Goal: Transaction & Acquisition: Download file/media

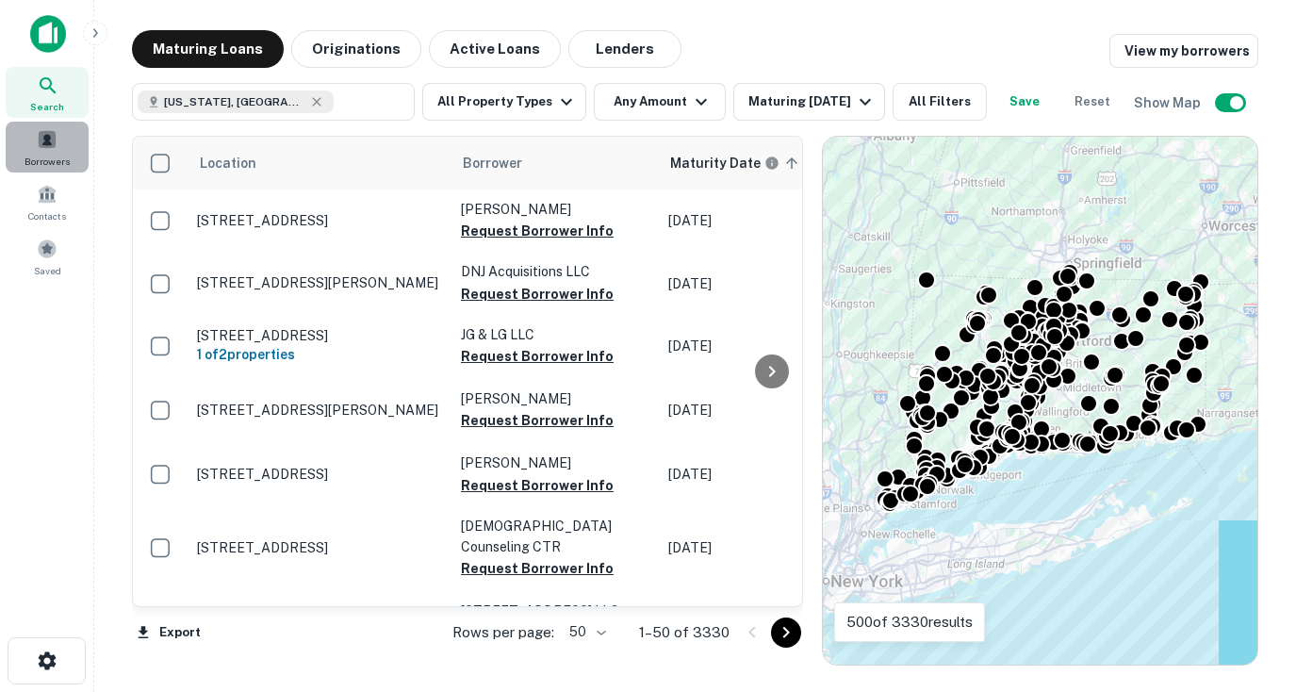
click at [49, 148] on span at bounding box center [47, 139] width 21 height 21
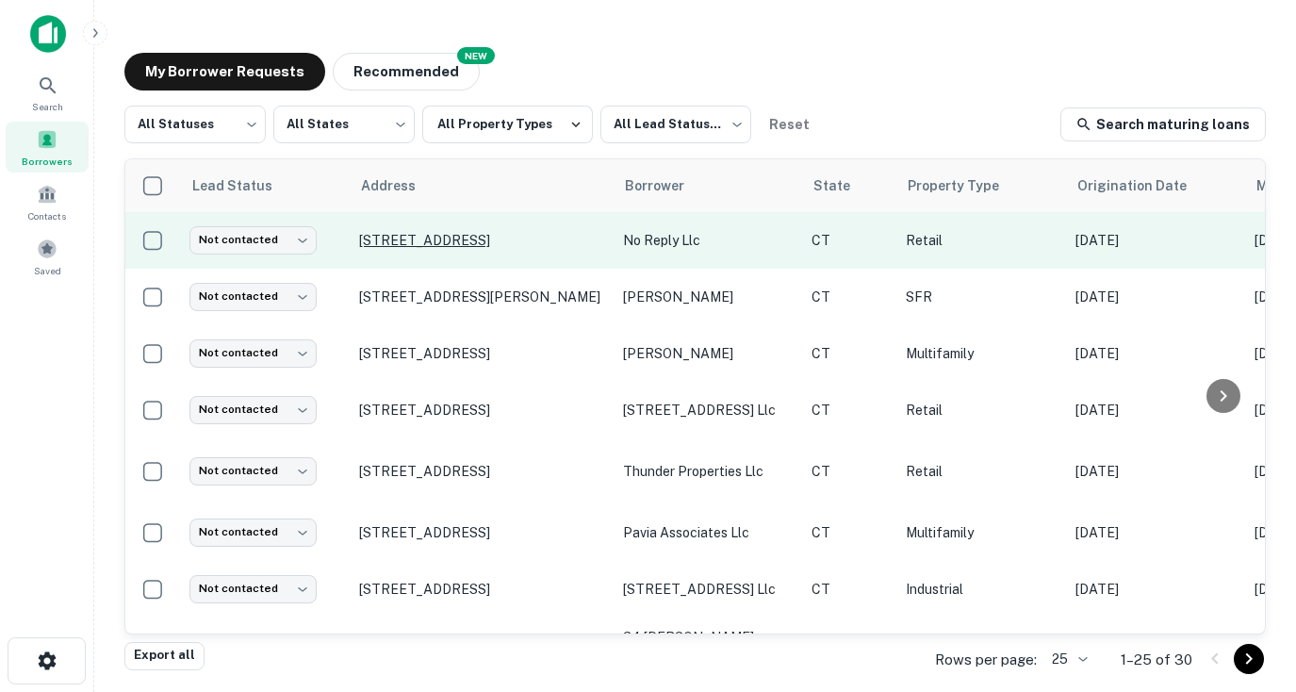
click at [562, 242] on p "33 New London Tpke Norwich, CT06360" at bounding box center [481, 240] width 245 height 17
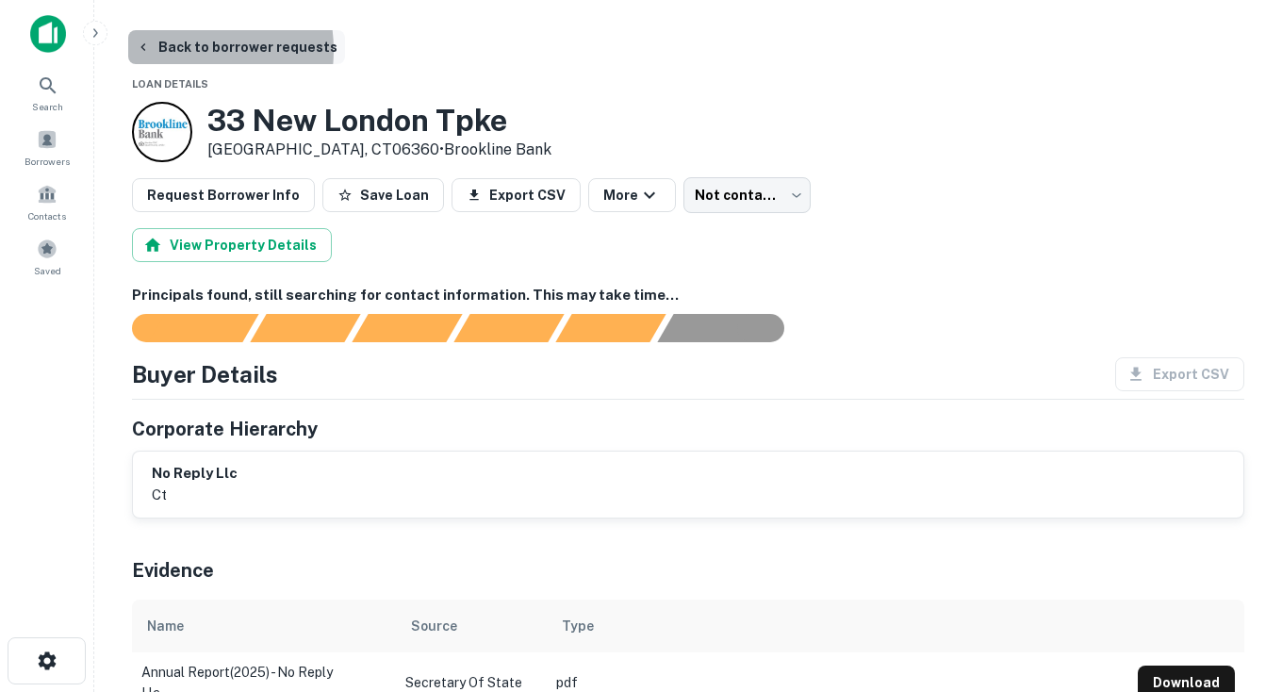
click at [172, 50] on button "Back to borrower requests" at bounding box center [236, 47] width 217 height 34
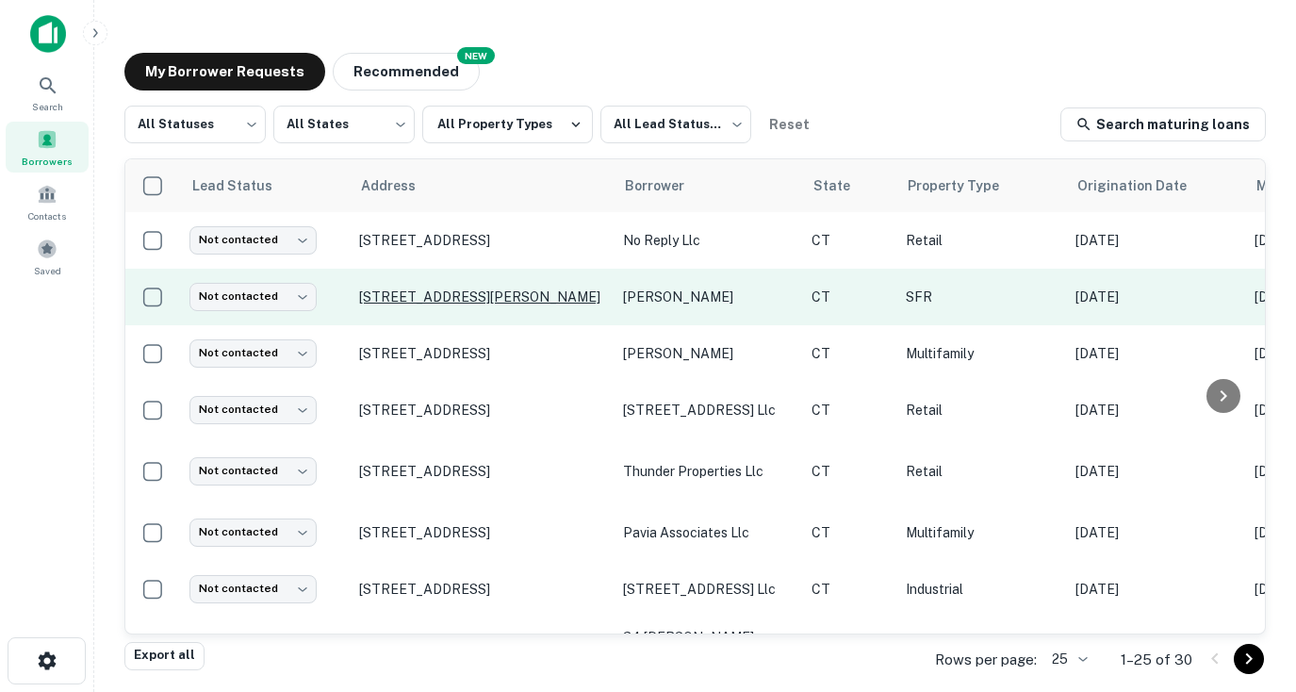
click at [478, 288] on p "99 Huckleberry Hill Rd New Canaan, CT06840" at bounding box center [481, 296] width 245 height 17
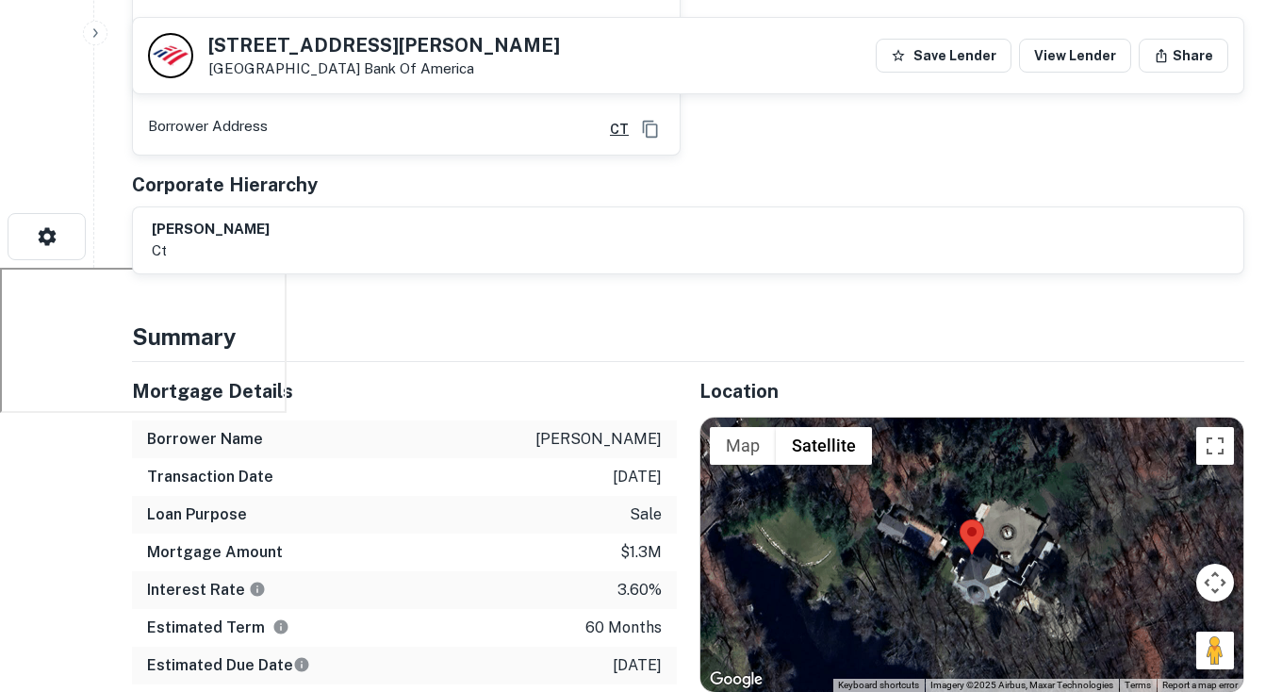
scroll to position [142, 0]
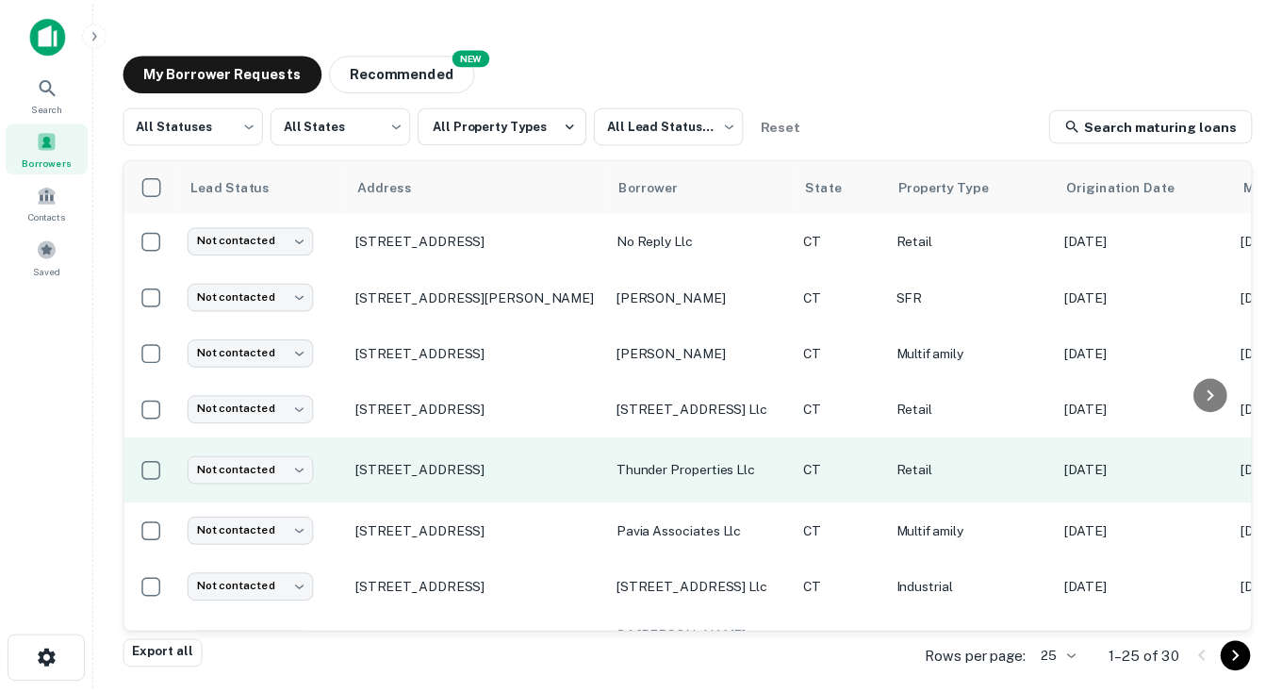
scroll to position [397, 0]
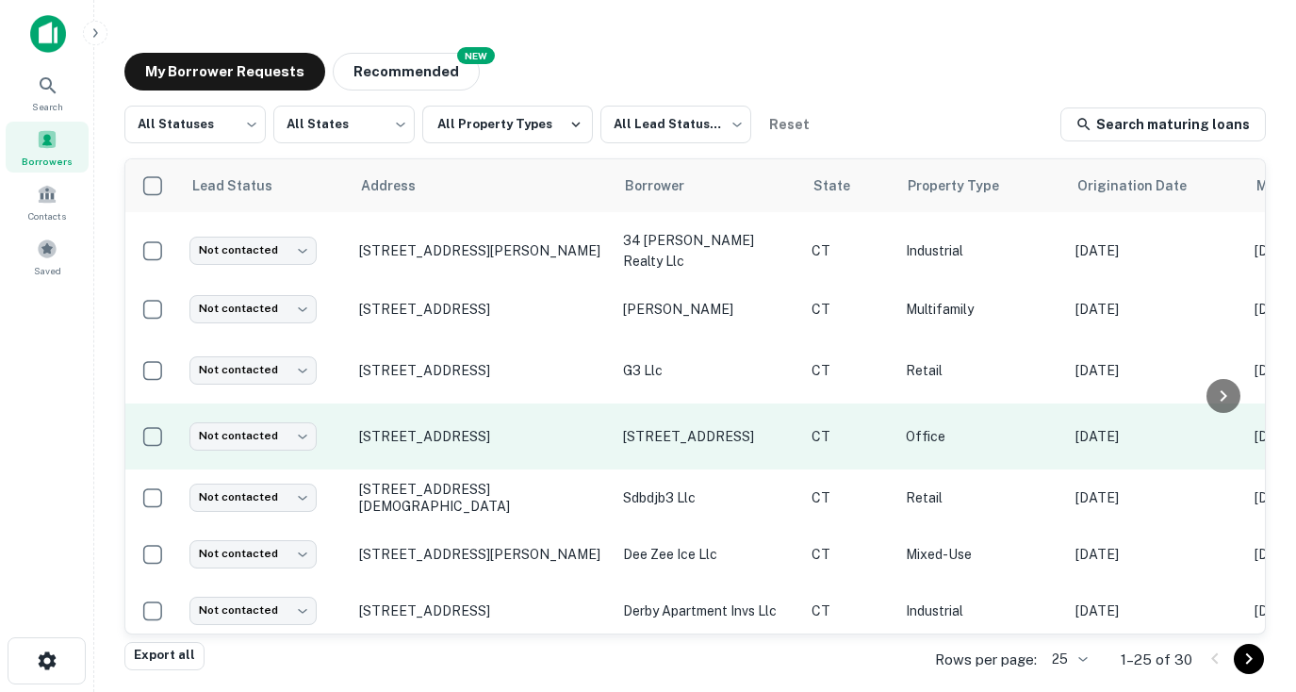
click at [467, 421] on td "150 East Ave Norwalk, CT06851" at bounding box center [482, 436] width 264 height 66
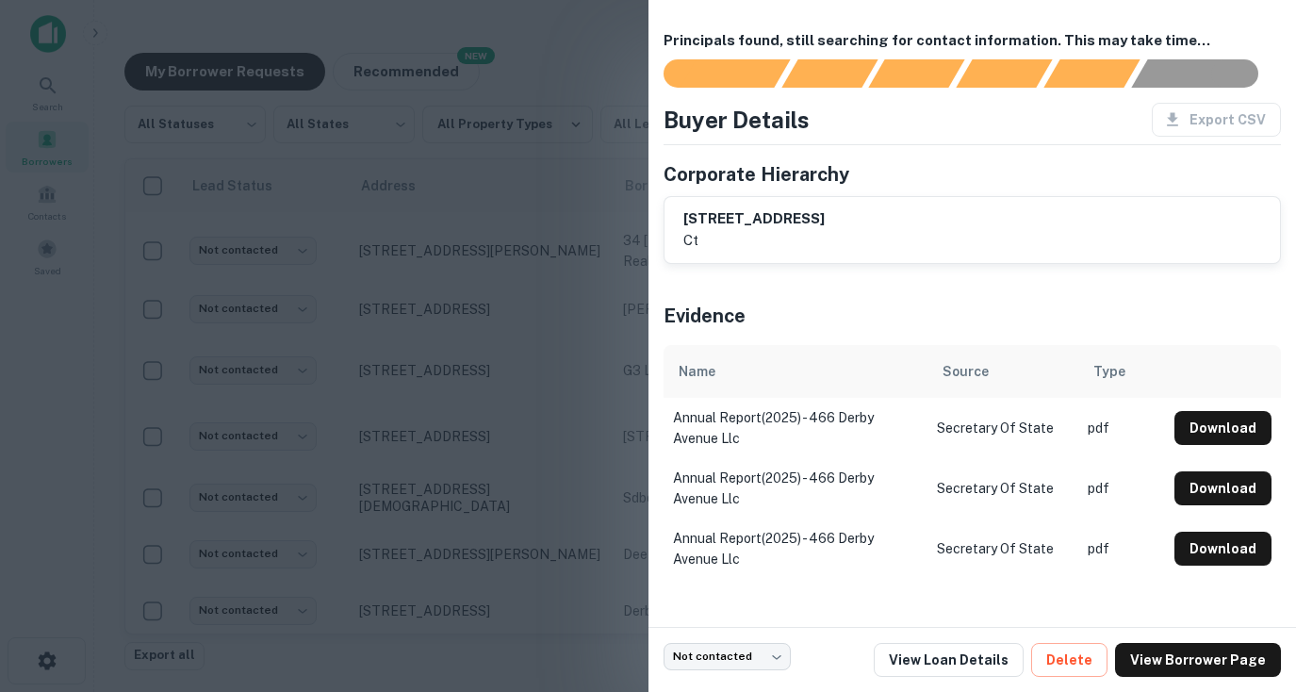
click at [561, 208] on div at bounding box center [648, 346] width 1296 height 692
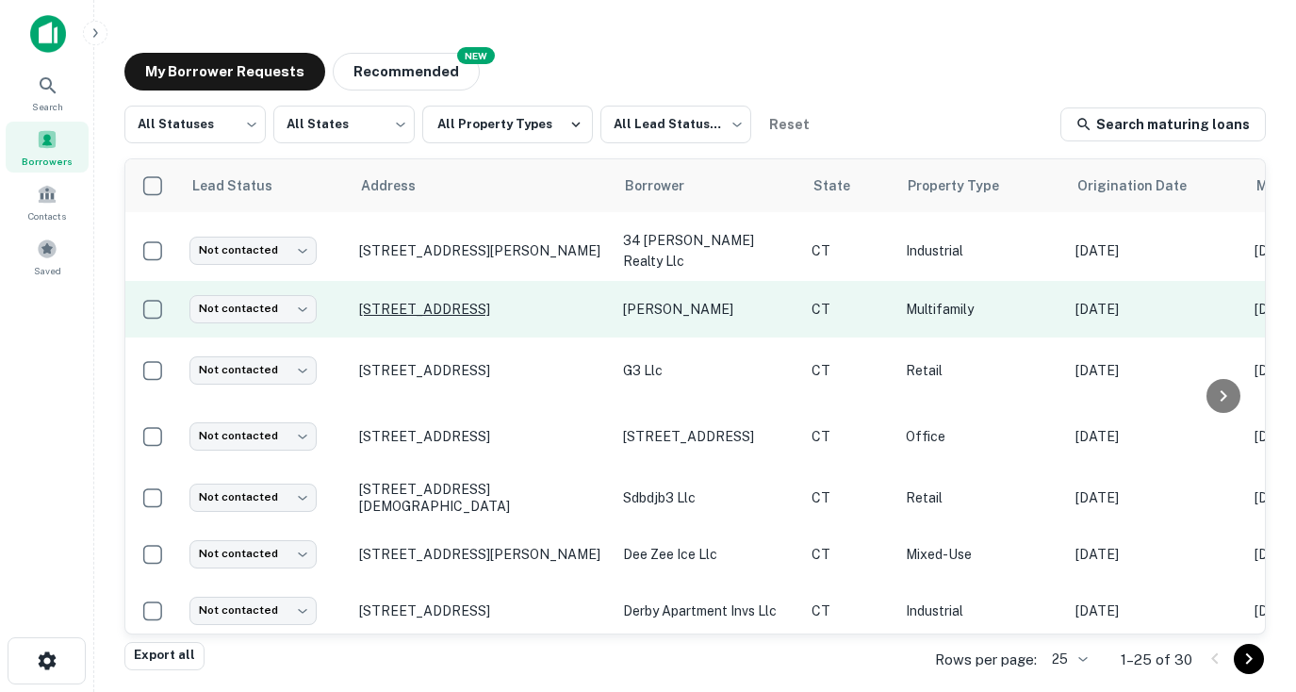
click at [474, 313] on p "64 Oak St New Canaan, CT06840" at bounding box center [481, 309] width 245 height 17
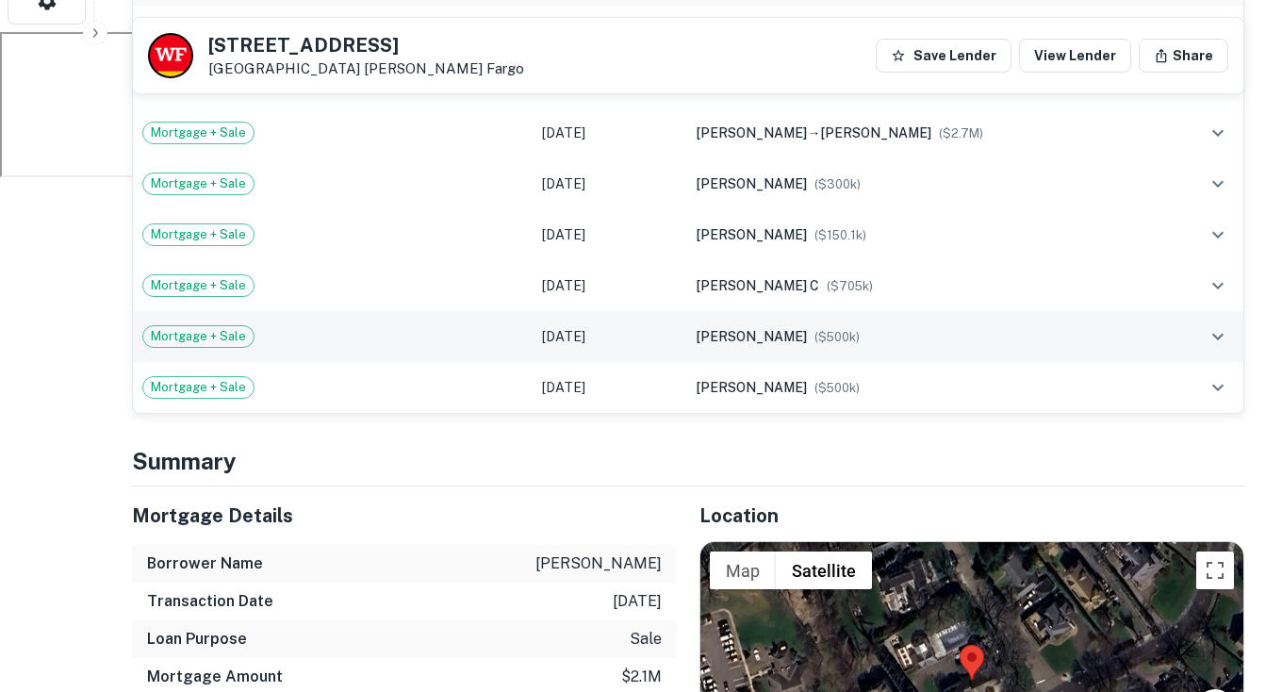
scroll to position [240, 0]
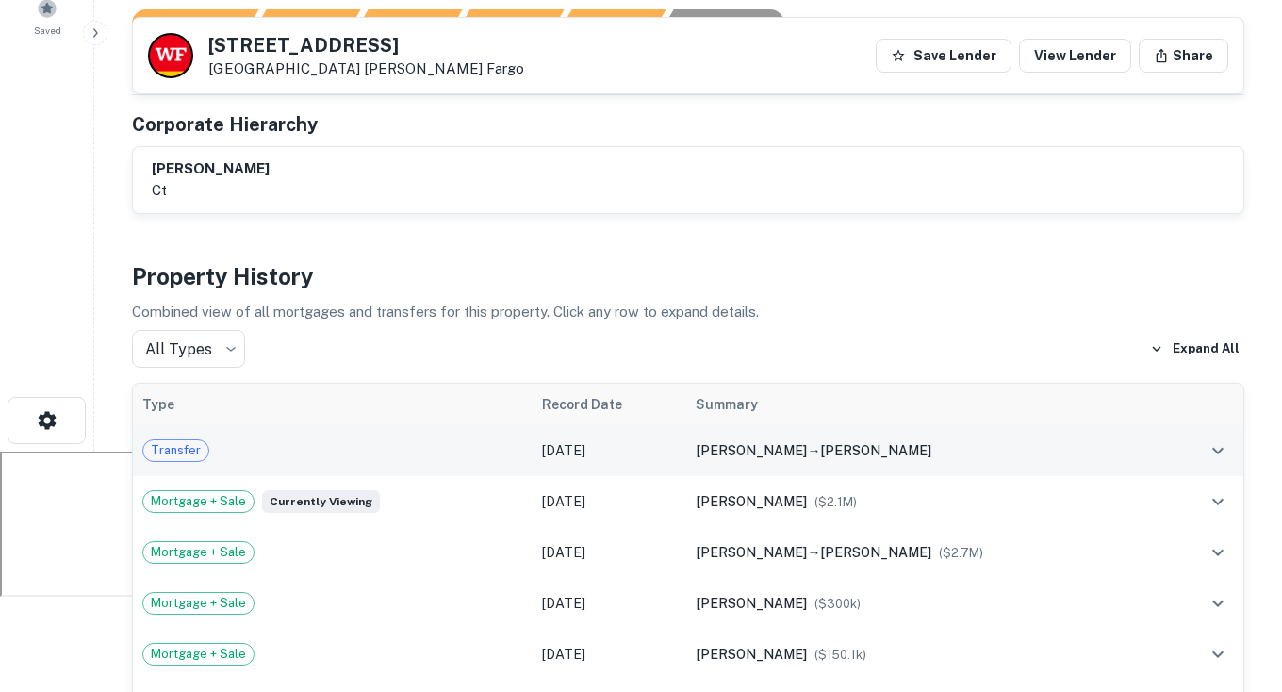
click at [1208, 454] on icon "expand row" at bounding box center [1217, 450] width 23 height 23
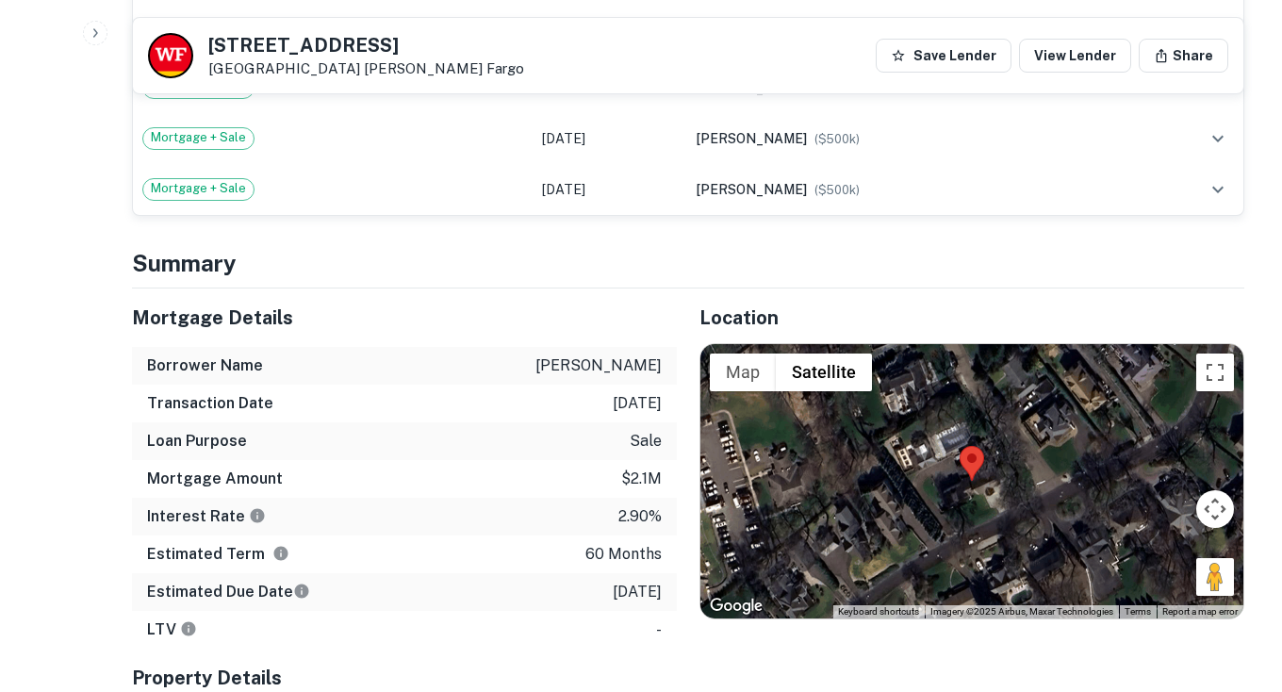
scroll to position [1389, 0]
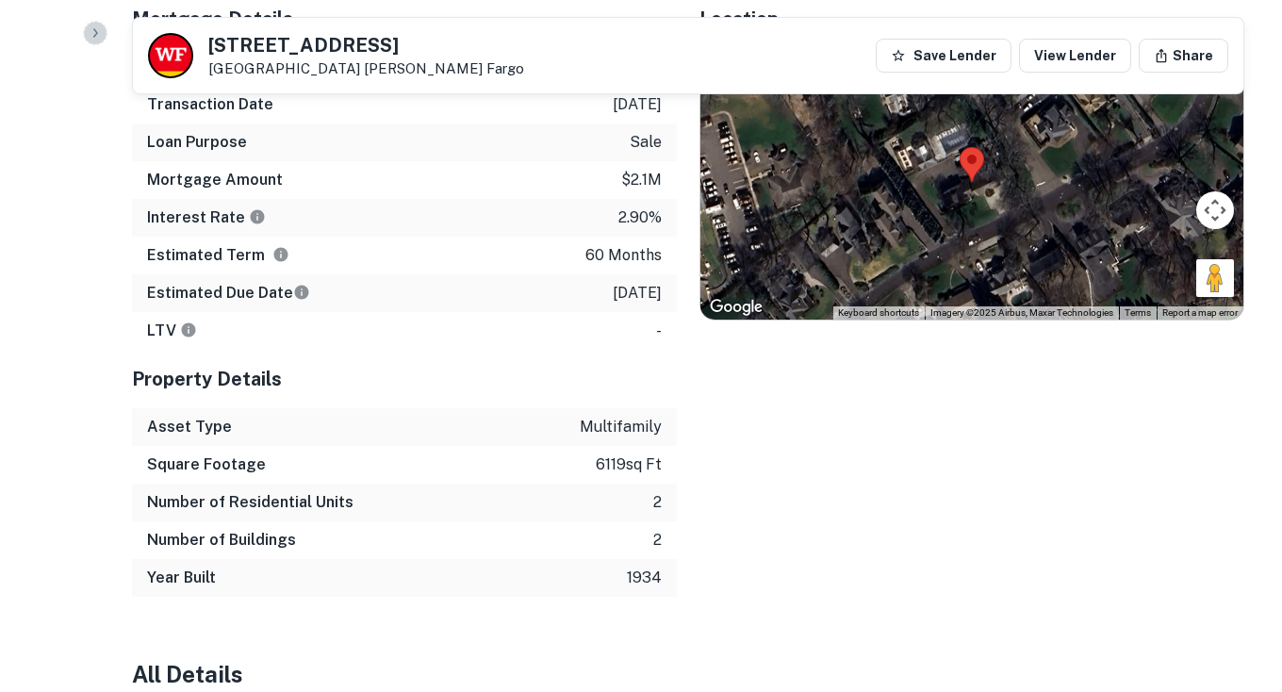
click at [102, 32] on button "button" at bounding box center [95, 33] width 25 height 25
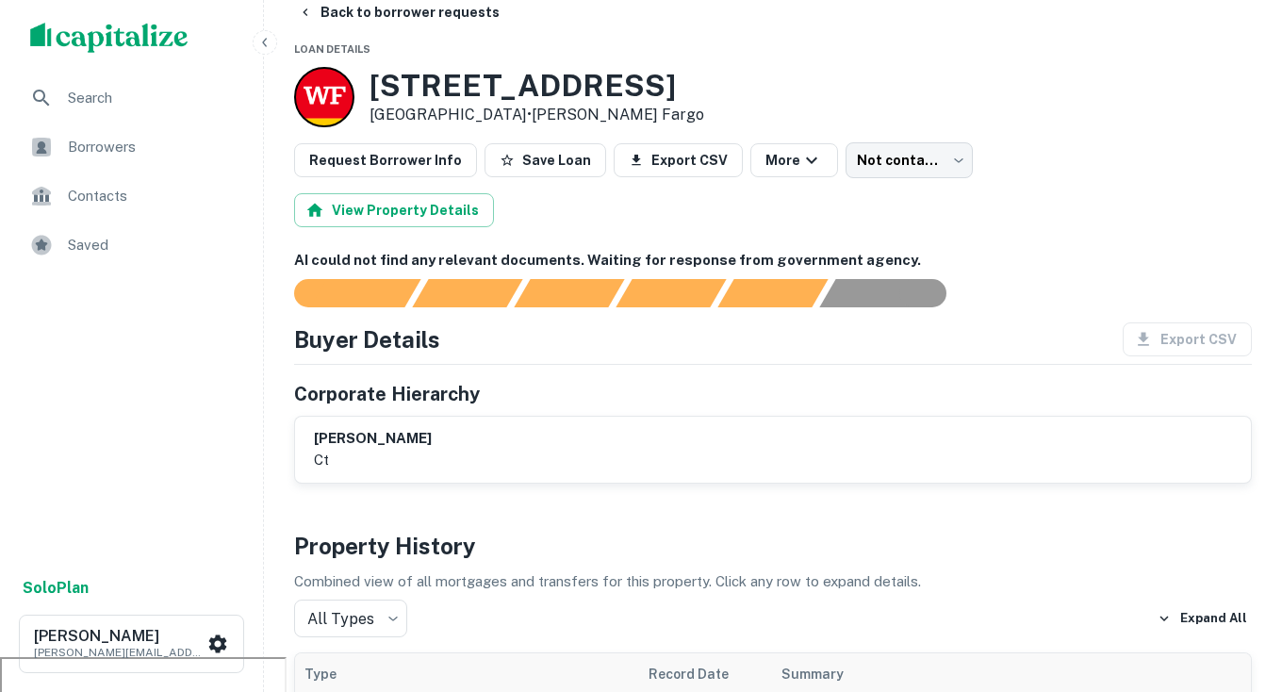
scroll to position [0, 0]
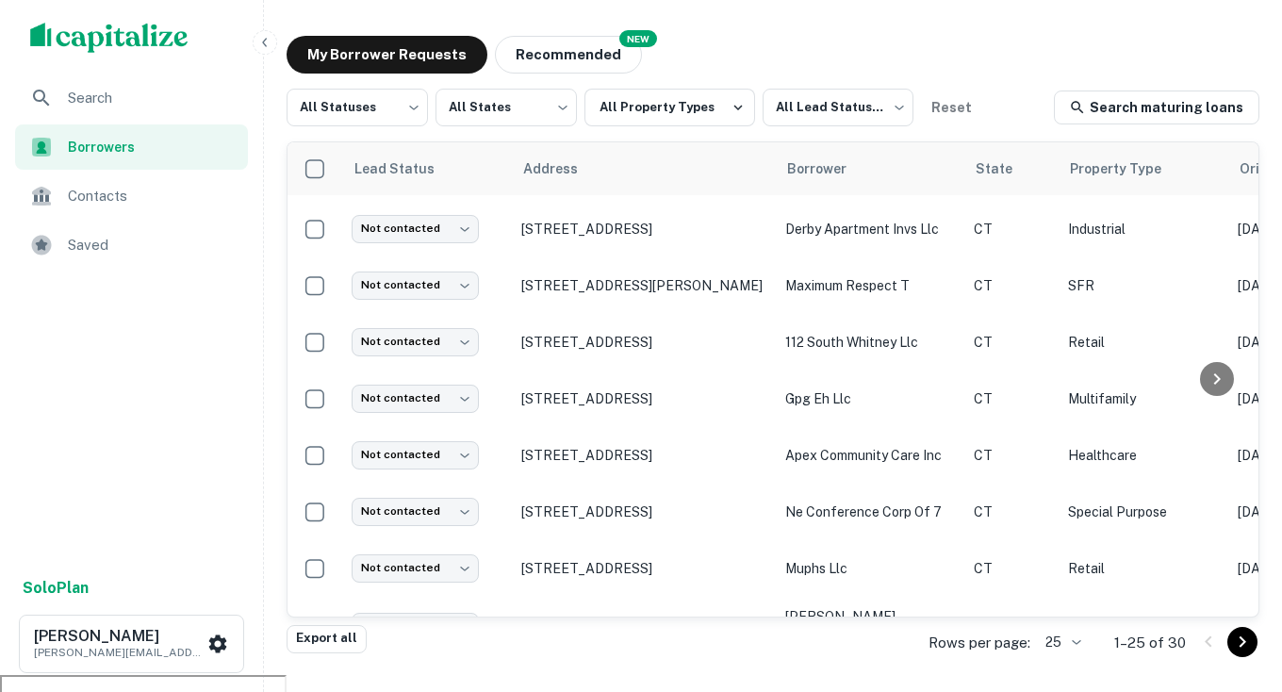
scroll to position [1062, 0]
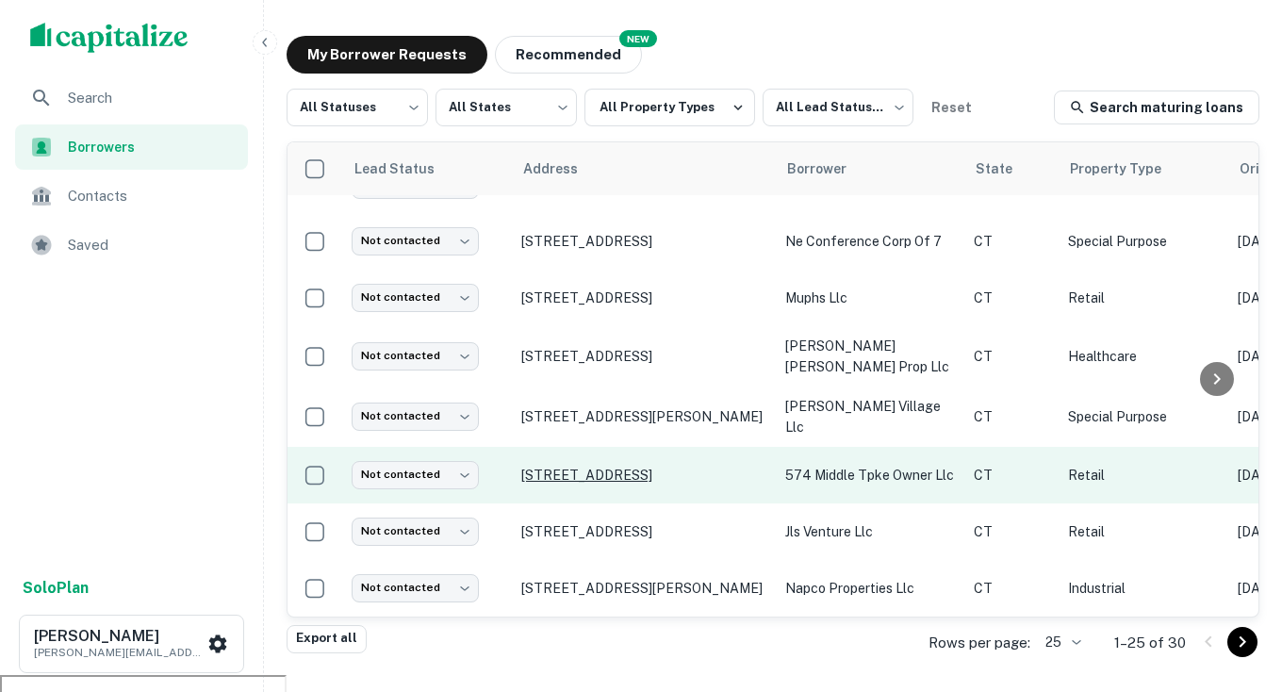
click at [592, 467] on p "574 Middle Tpke Storrs Mansfield, CT06268" at bounding box center [643, 475] width 245 height 17
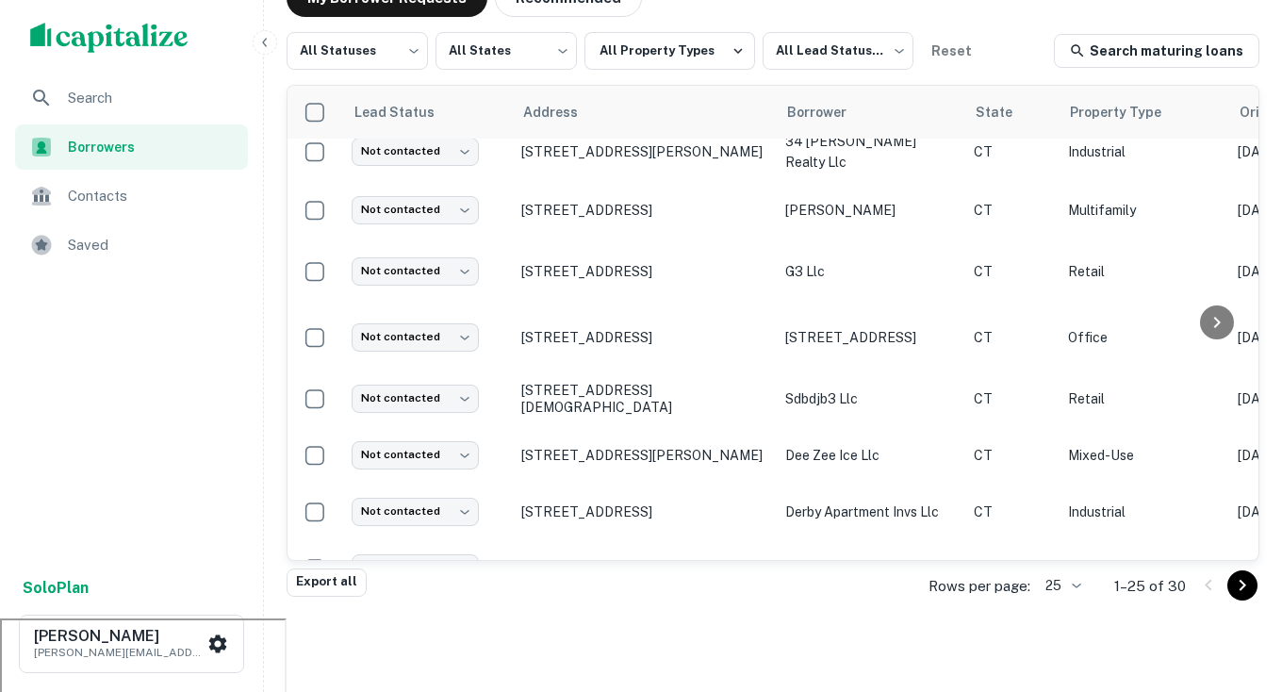
scroll to position [1062, 0]
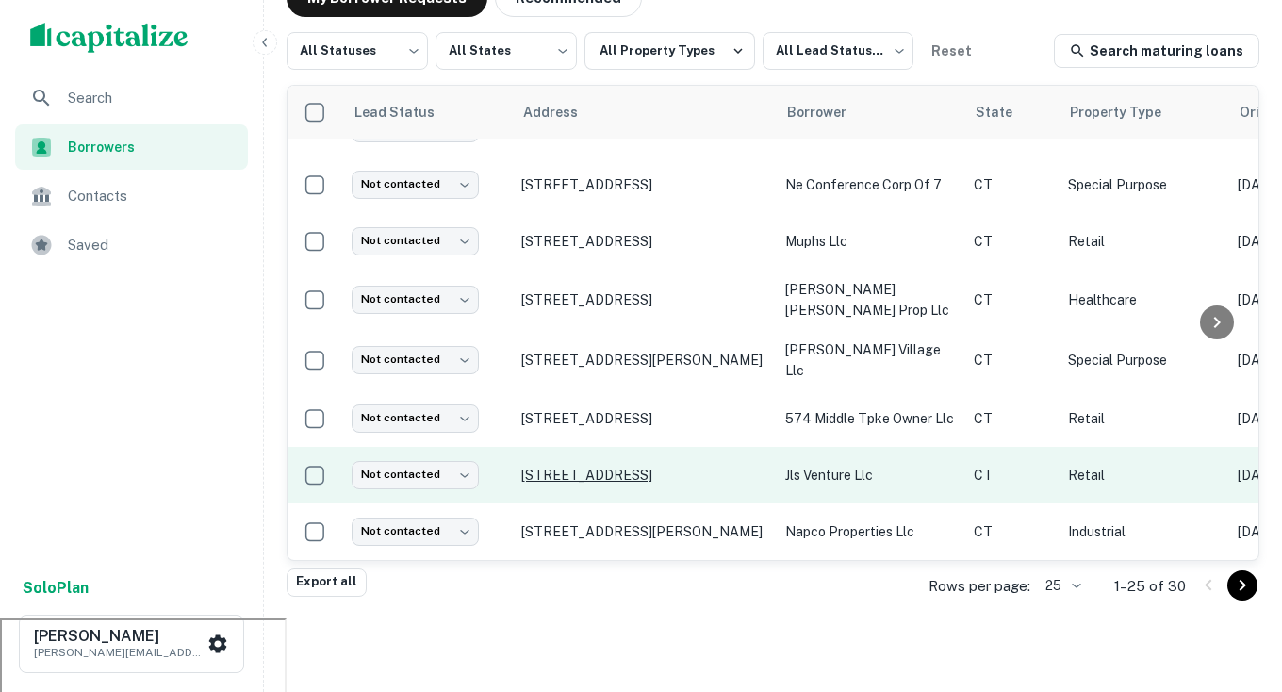
click at [601, 467] on p "840 Federal Rd Brookfield, CT06804" at bounding box center [643, 475] width 245 height 17
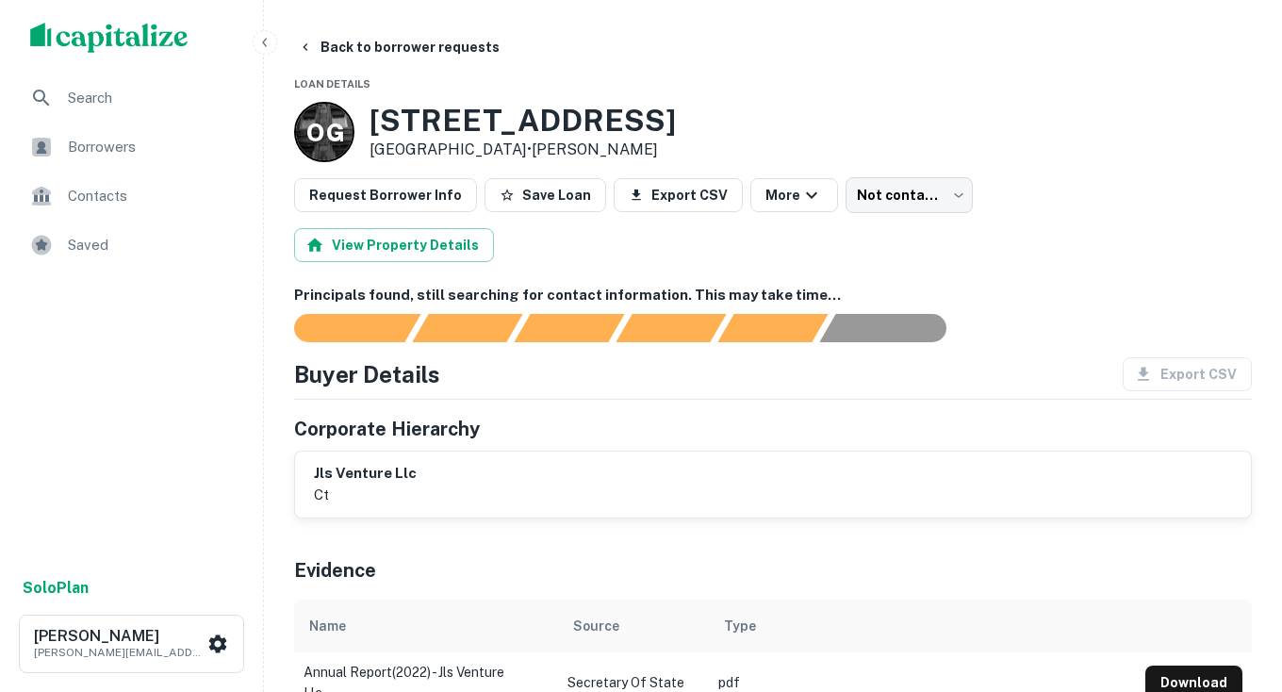
scroll to position [396, 0]
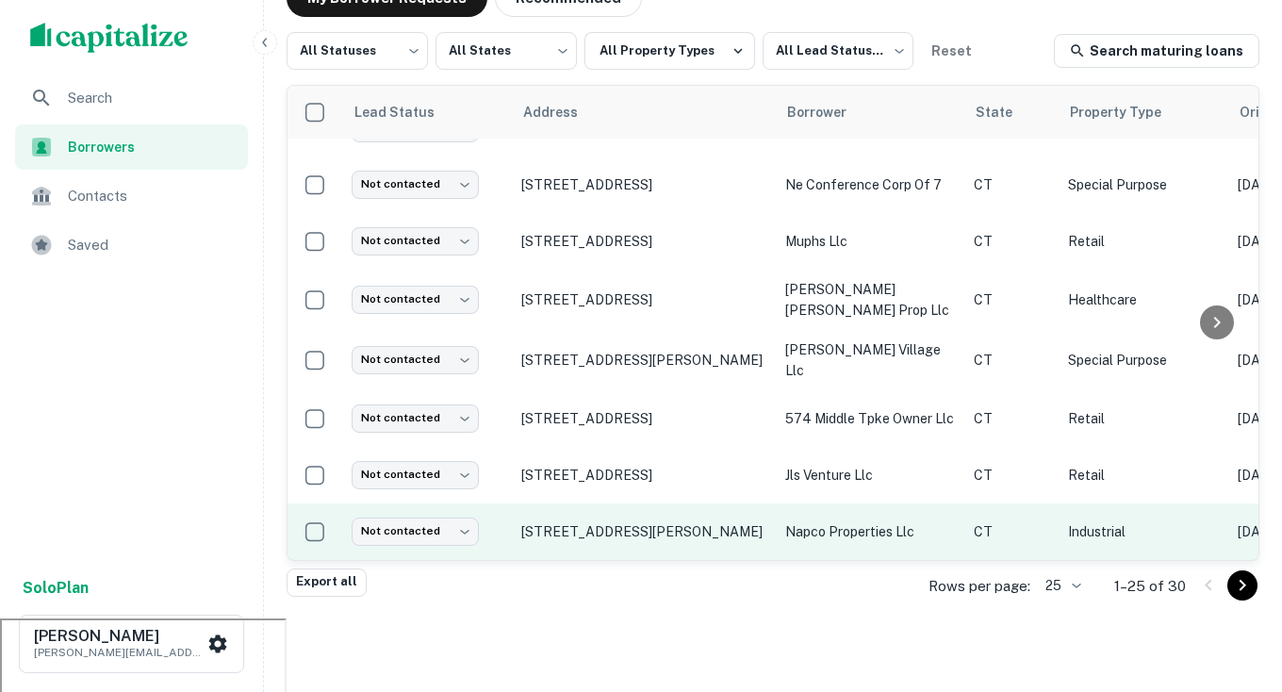
scroll to position [1062, 0]
click at [628, 523] on p "75 Napco Dr Terryville, CT06786" at bounding box center [643, 531] width 245 height 17
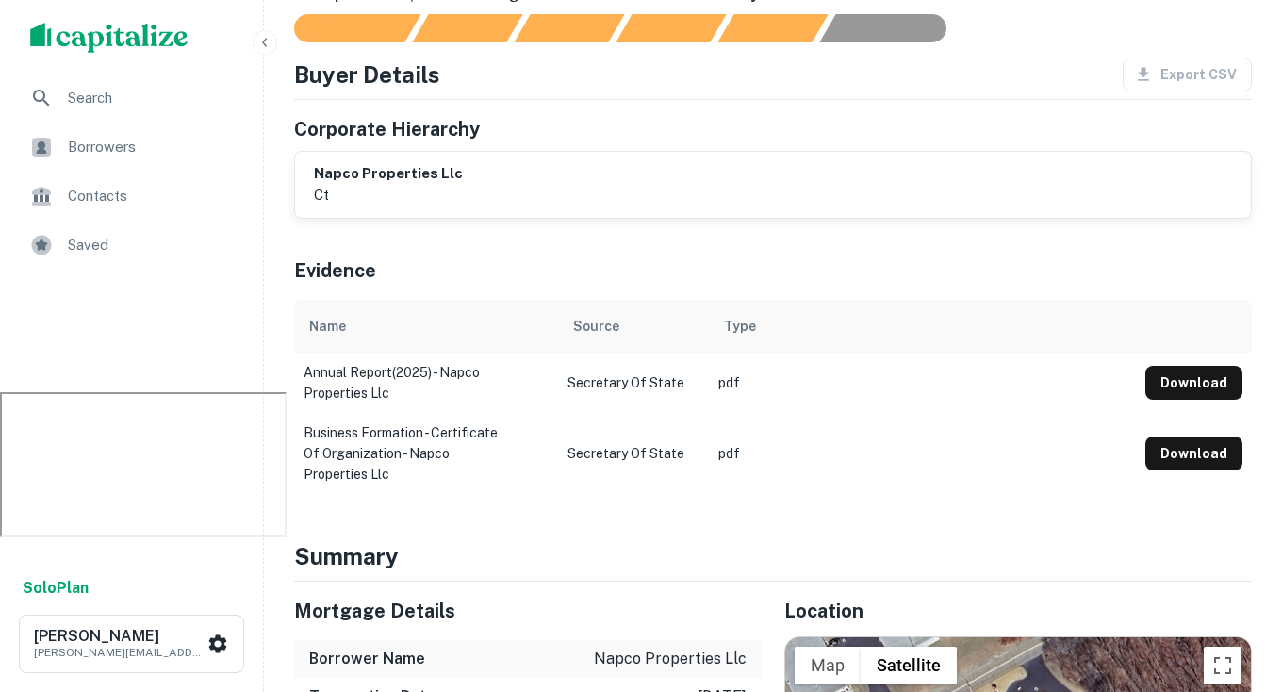
scroll to position [396, 0]
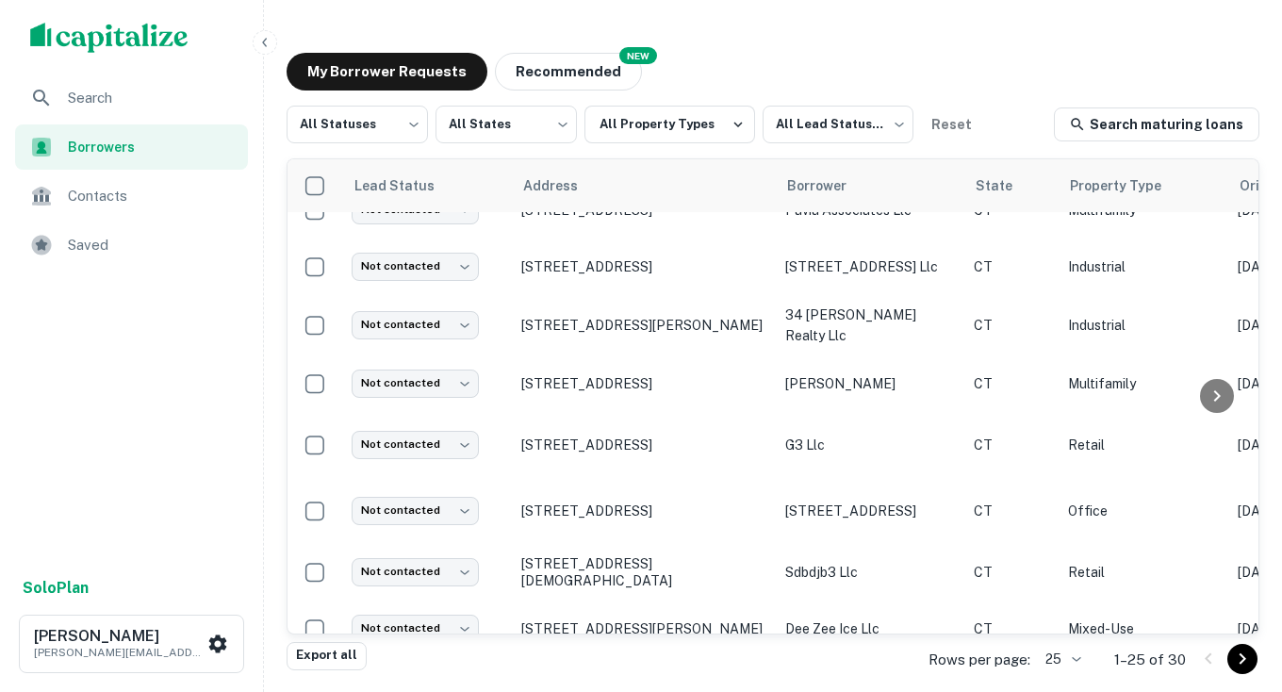
scroll to position [253, 0]
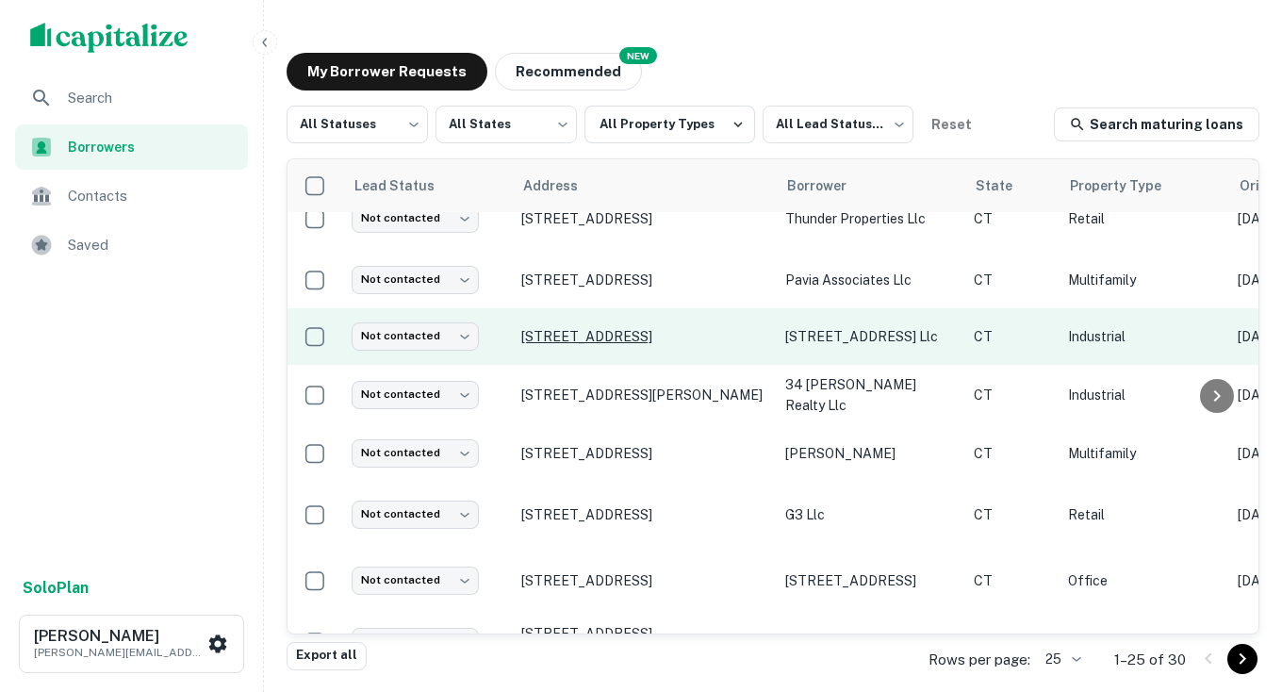
click at [643, 335] on p "110 Commerce St East Haven, CT06512" at bounding box center [643, 336] width 245 height 17
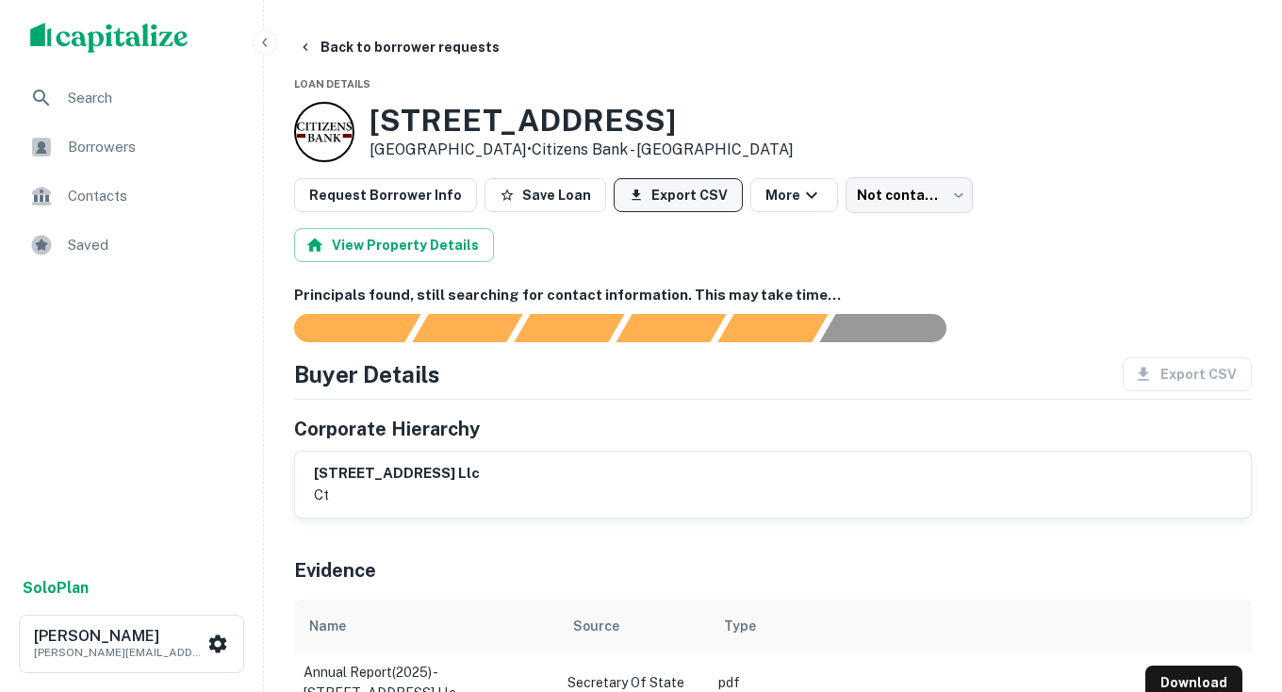
click at [669, 198] on button "Export CSV" at bounding box center [678, 195] width 129 height 34
click at [106, 144] on span "Borrowers" at bounding box center [152, 147] width 169 height 23
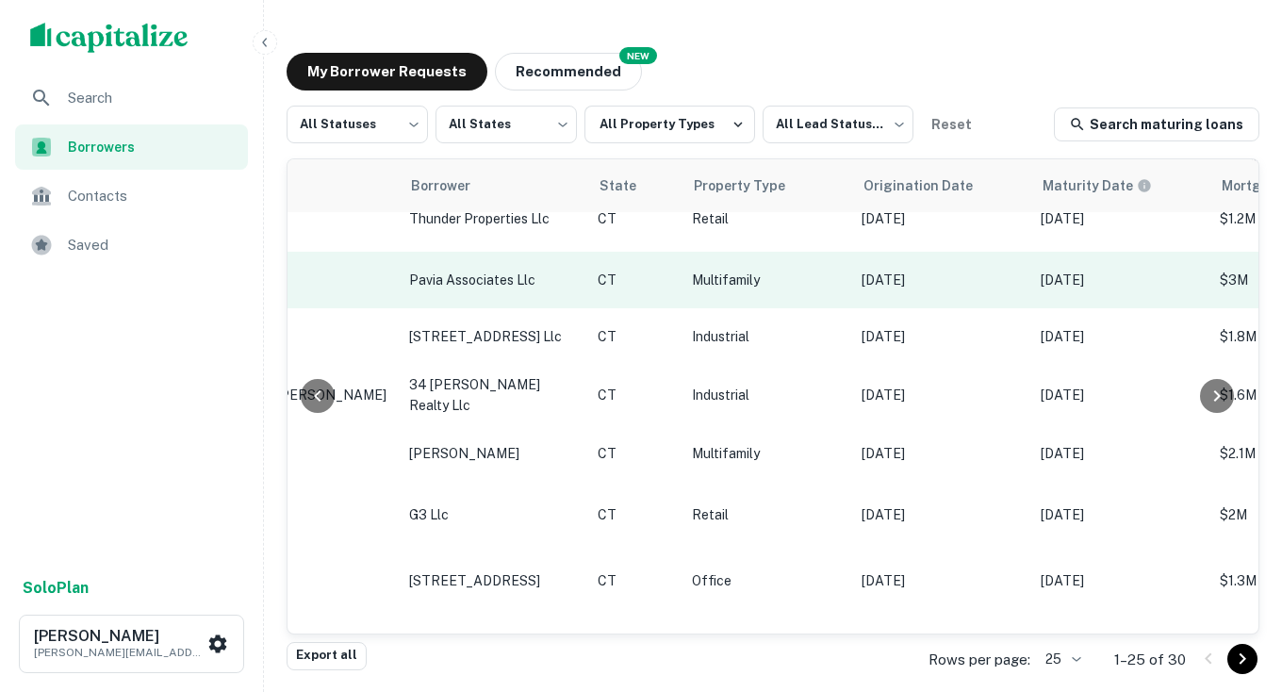
scroll to position [253, 0]
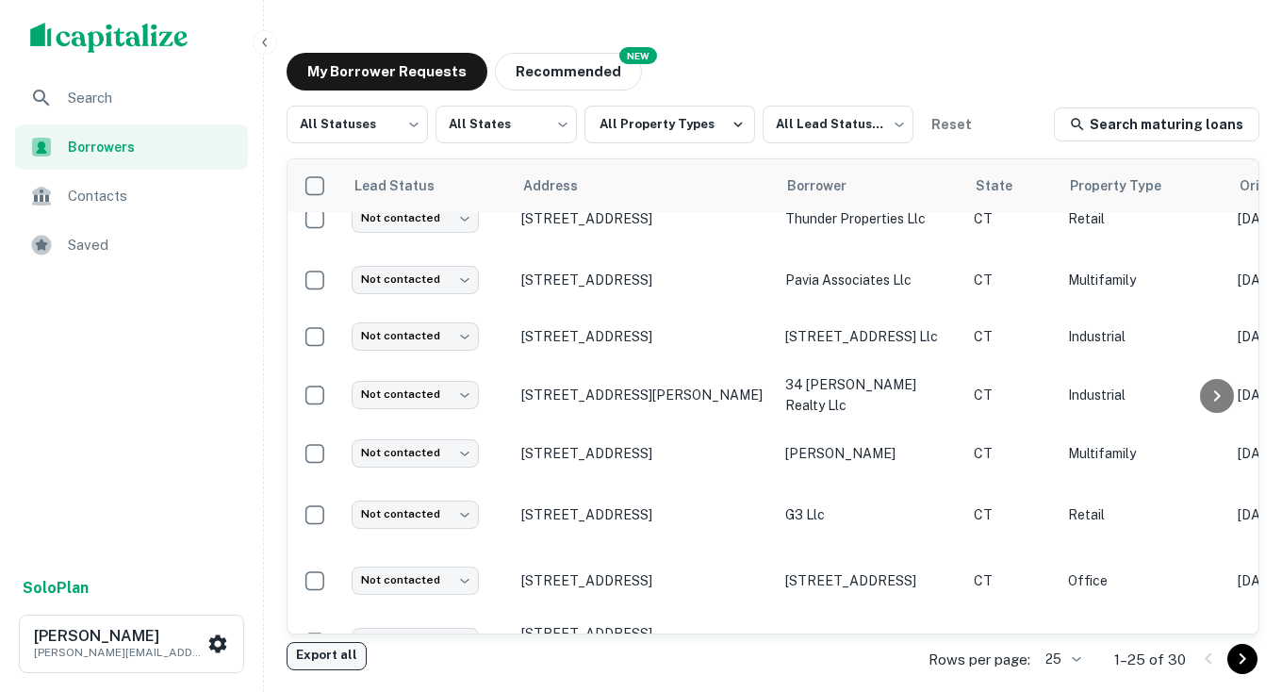
click at [334, 651] on button "Export all" at bounding box center [327, 656] width 80 height 28
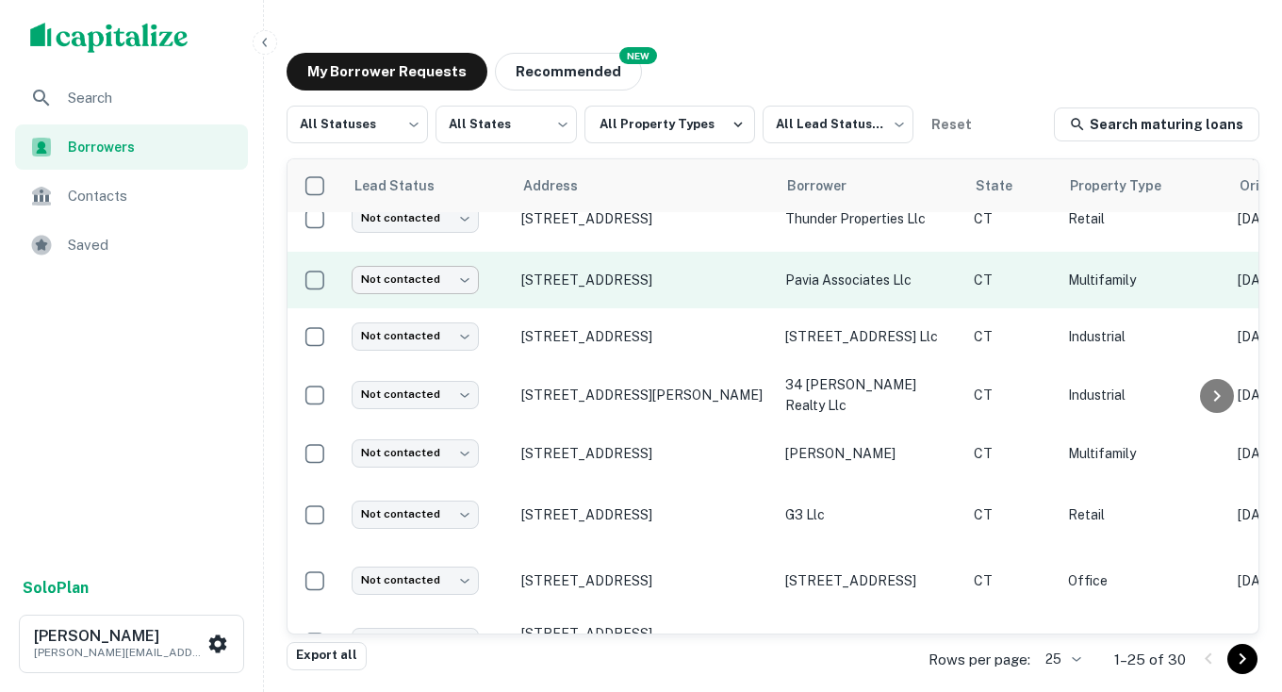
scroll to position [0, 0]
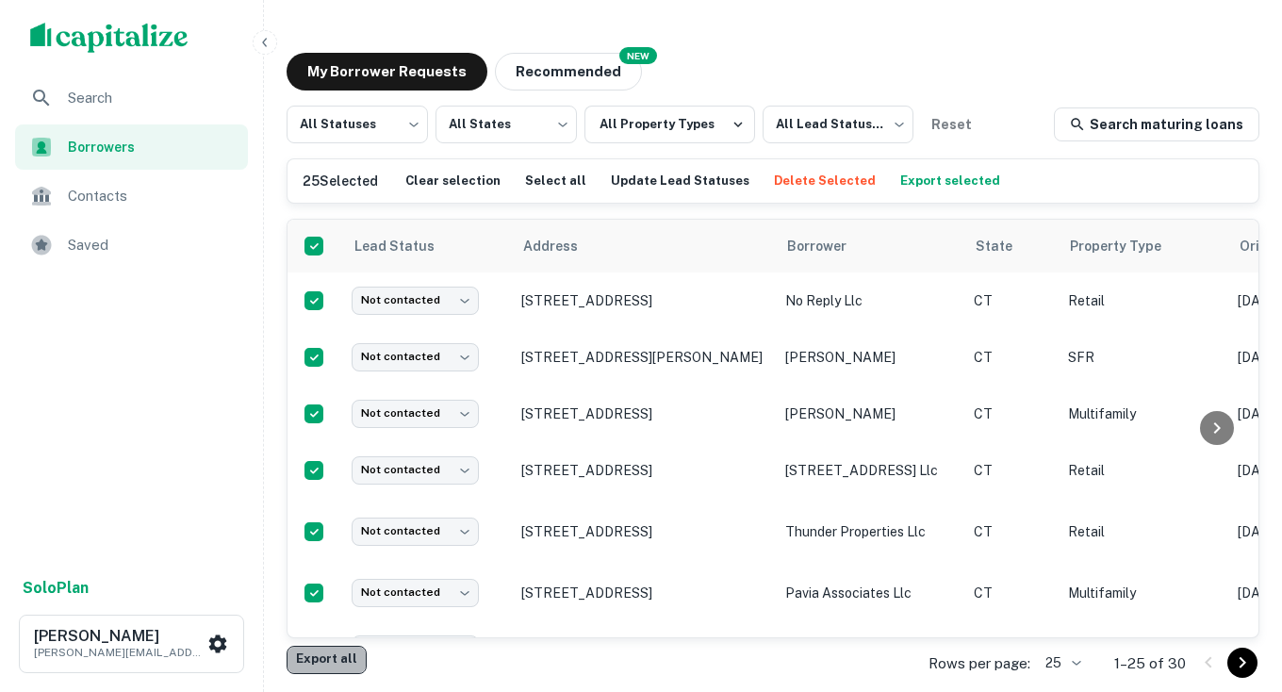
click at [337, 654] on button "Export all" at bounding box center [327, 660] width 80 height 28
click at [324, 654] on button "Export all" at bounding box center [327, 660] width 80 height 28
click at [331, 661] on button "Export all" at bounding box center [327, 660] width 80 height 28
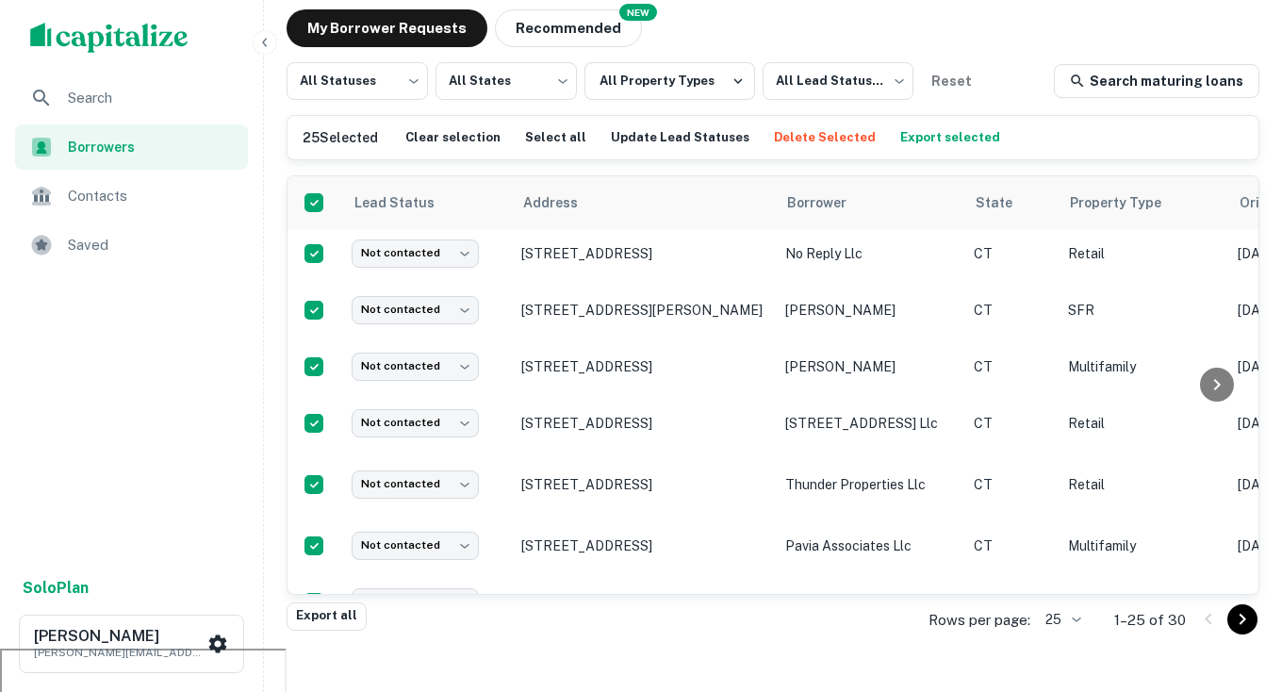
scroll to position [44, 0]
